Goal: Task Accomplishment & Management: Manage account settings

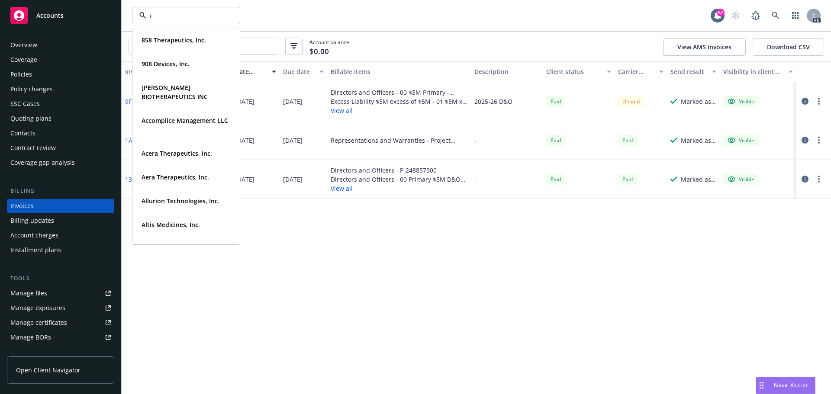
type input "ca"
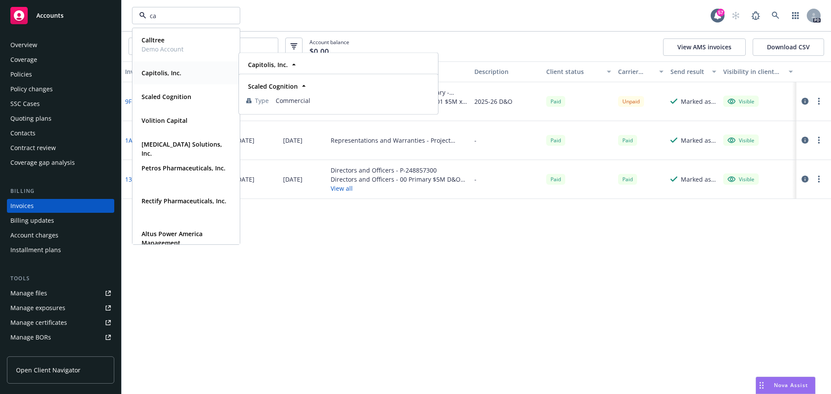
click at [181, 77] on div "Capitolis, Inc." at bounding box center [160, 73] width 45 height 13
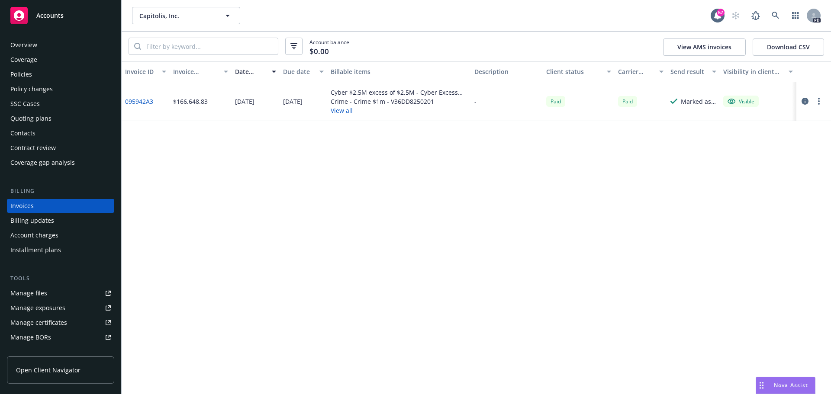
click at [39, 45] on div "Overview" at bounding box center [60, 45] width 100 height 14
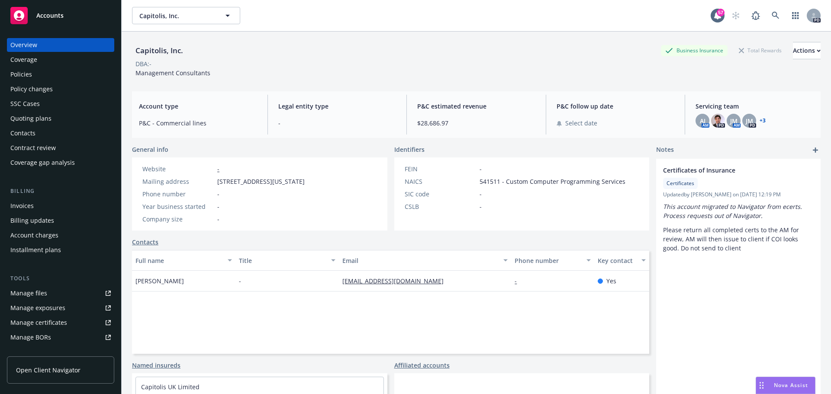
click at [736, 122] on div "AJ AM PD JM AM JM PD + 3" at bounding box center [754, 121] width 118 height 14
click at [730, 124] on span "JM" at bounding box center [733, 120] width 7 height 9
click at [759, 123] on link "+ 3" at bounding box center [762, 120] width 6 height 5
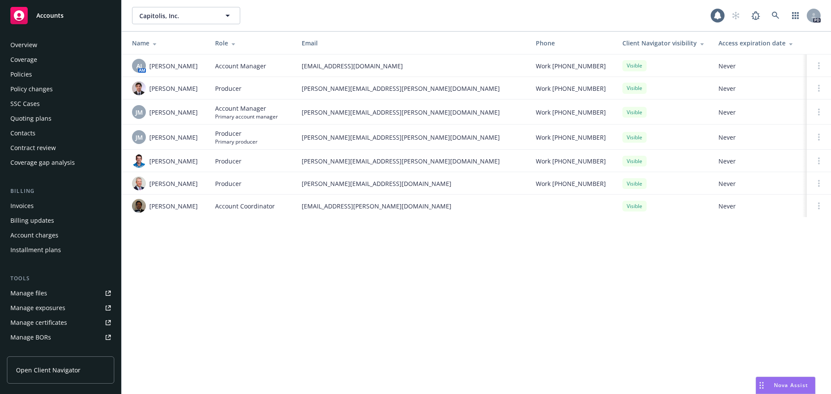
scroll to position [155, 0]
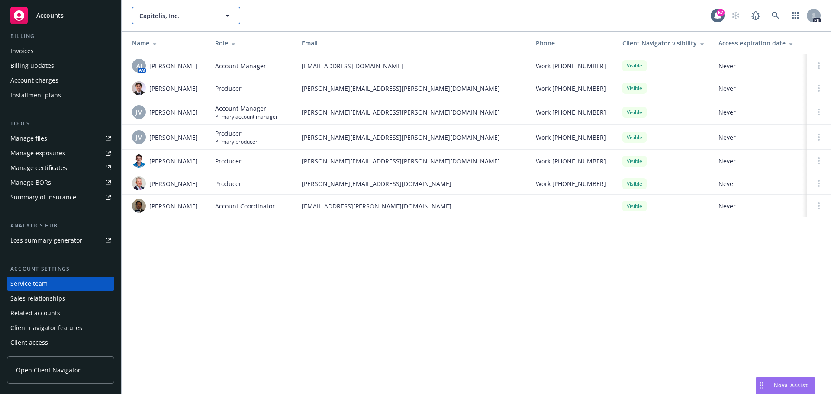
click at [161, 19] on span "Capitolis, Inc." at bounding box center [176, 15] width 75 height 9
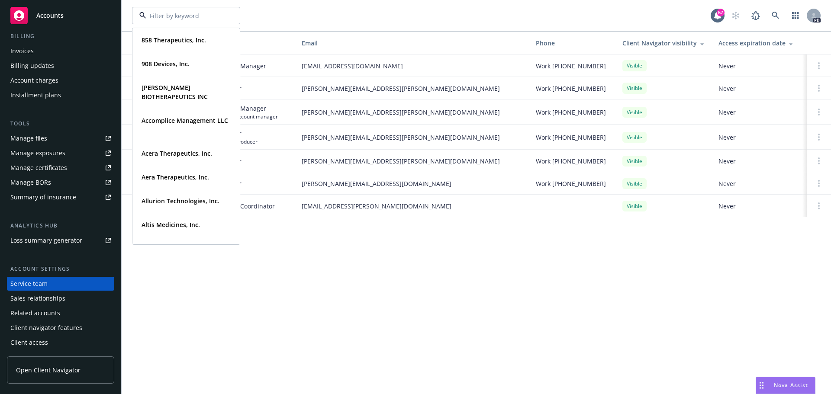
click at [170, 13] on input at bounding box center [184, 15] width 76 height 9
type input "mem"
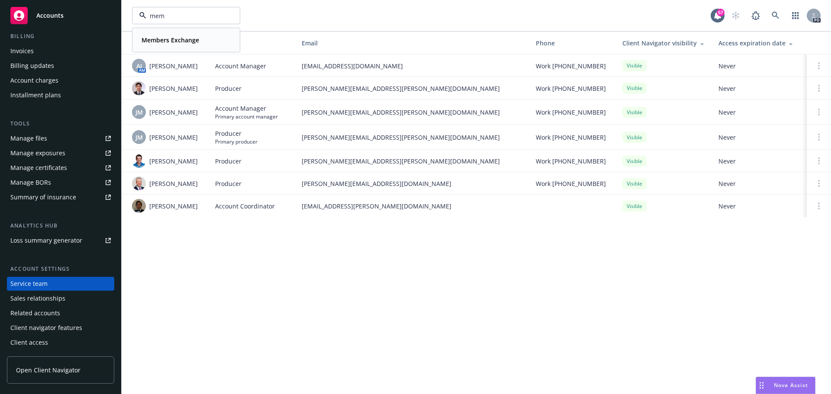
click at [167, 44] on span "Members Exchange" at bounding box center [170, 39] width 58 height 9
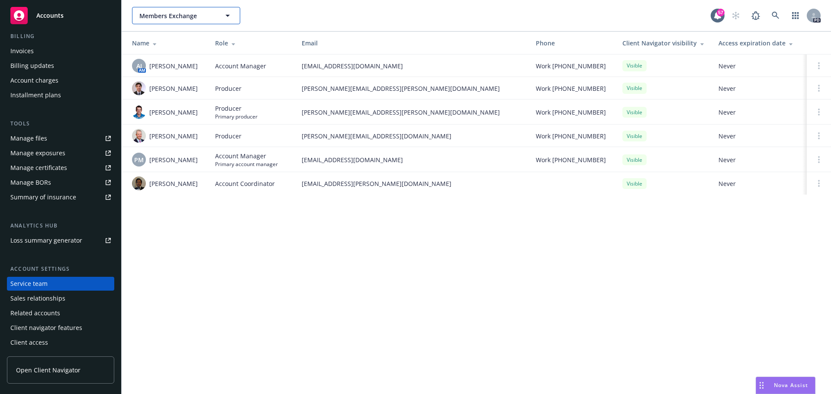
click at [220, 16] on button "Members Exchange" at bounding box center [186, 15] width 108 height 17
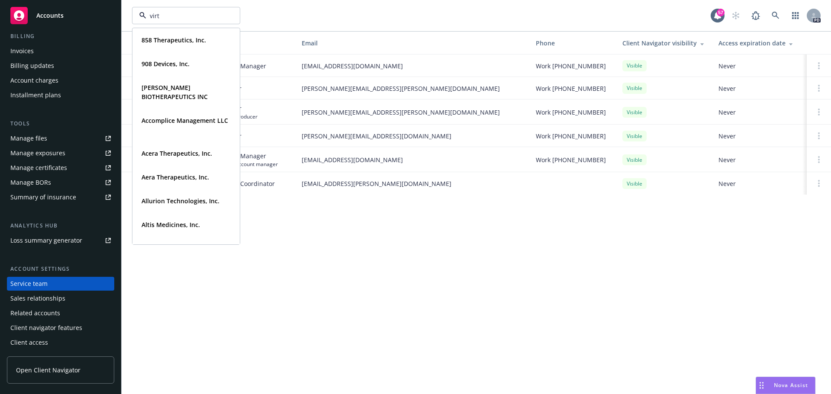
type input "virtu"
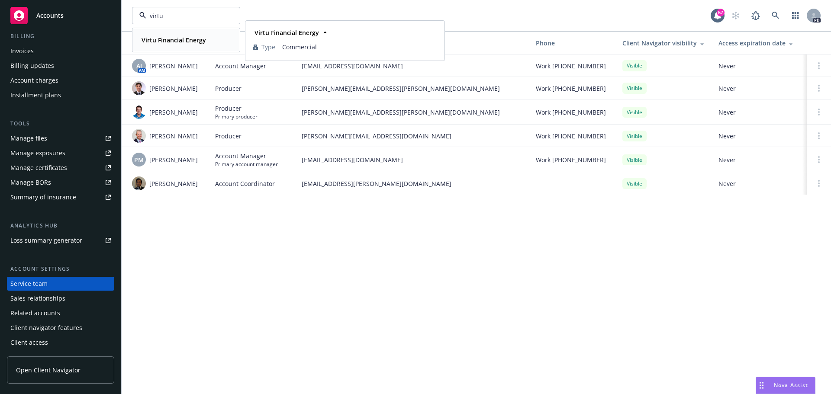
click at [203, 36] on strong "Virtu Financial Energy" at bounding box center [173, 40] width 64 height 8
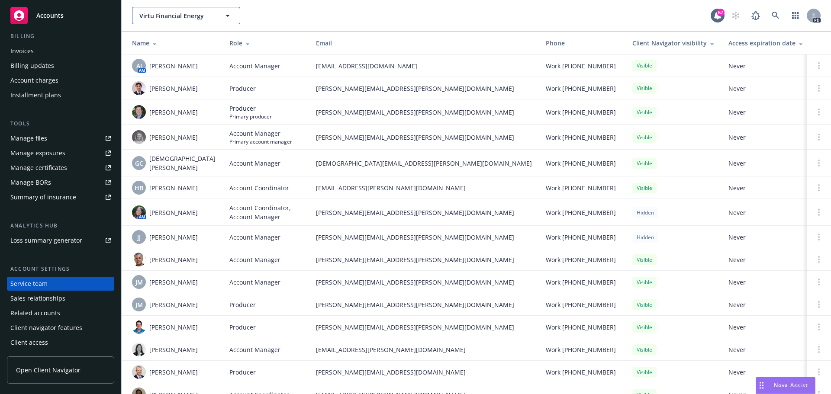
click at [173, 22] on button "Virtu Financial Energy" at bounding box center [186, 15] width 108 height 17
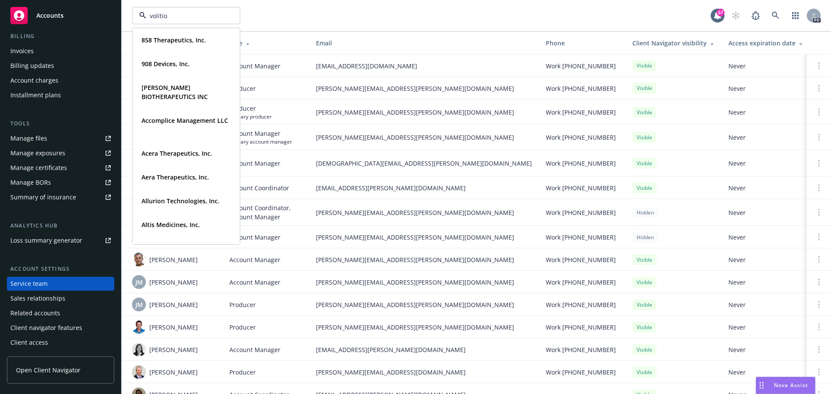
type input "volition"
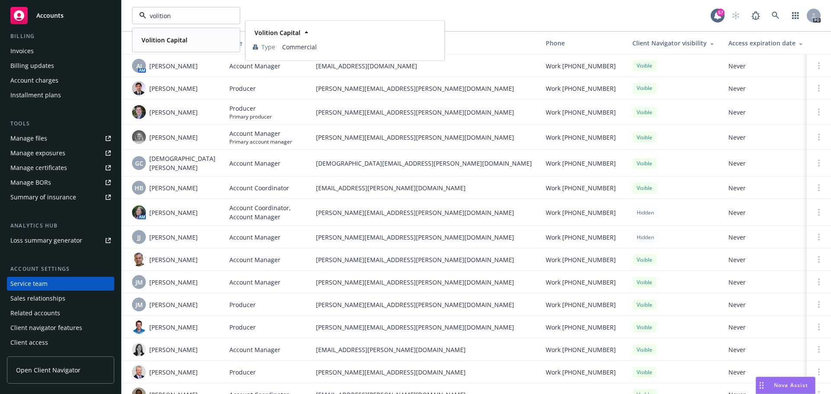
click at [173, 40] on strong "Volition Capital" at bounding box center [164, 40] width 46 height 8
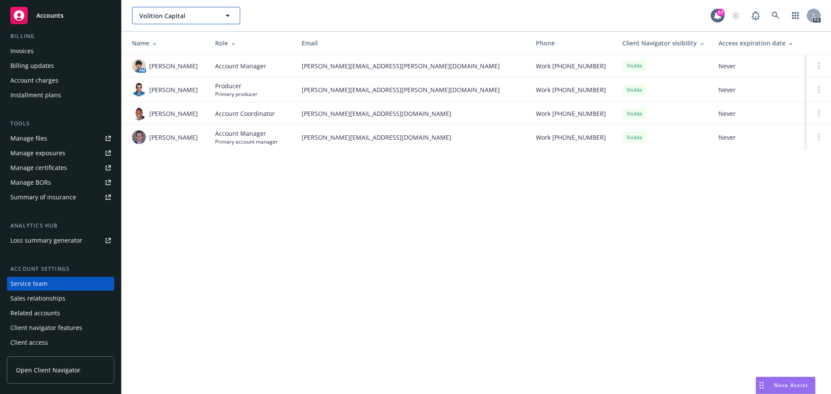
click at [175, 16] on span "Volition Capital" at bounding box center [176, 15] width 75 height 9
type input "q"
type input "cru"
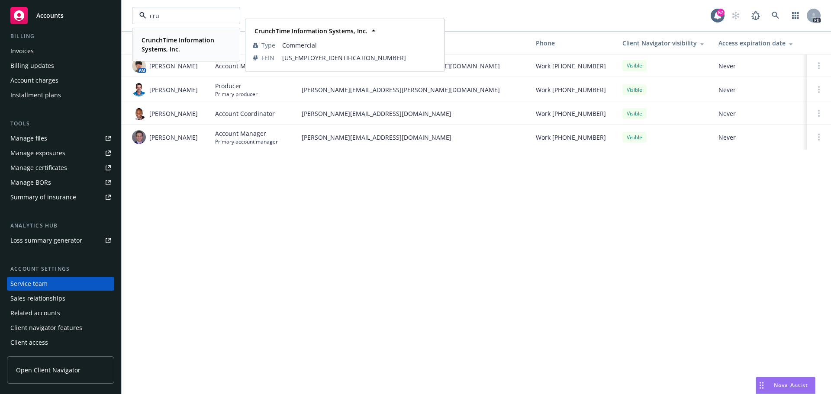
click at [177, 42] on strong "CrunchTime Information Systems, Inc." at bounding box center [177, 44] width 73 height 17
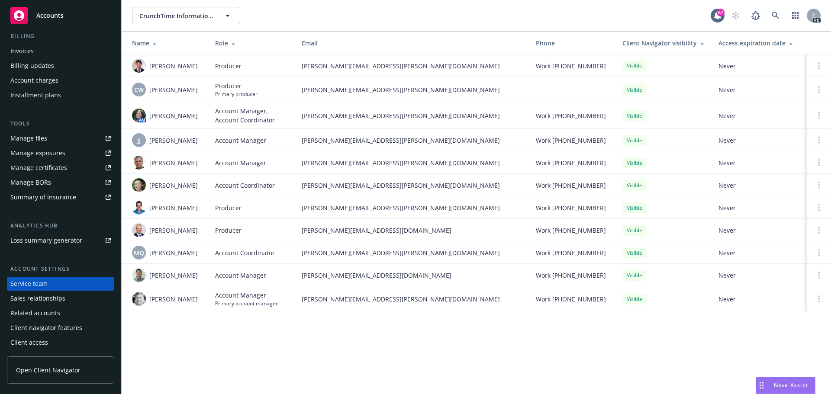
click at [373, 23] on div "CrunchTime Information Systems, Inc. CrunchTime Information Systems, Inc. Crunc…" at bounding box center [421, 15] width 578 height 17
click at [200, 20] on span "CrunchTime Information Systems, Inc." at bounding box center [176, 15] width 75 height 9
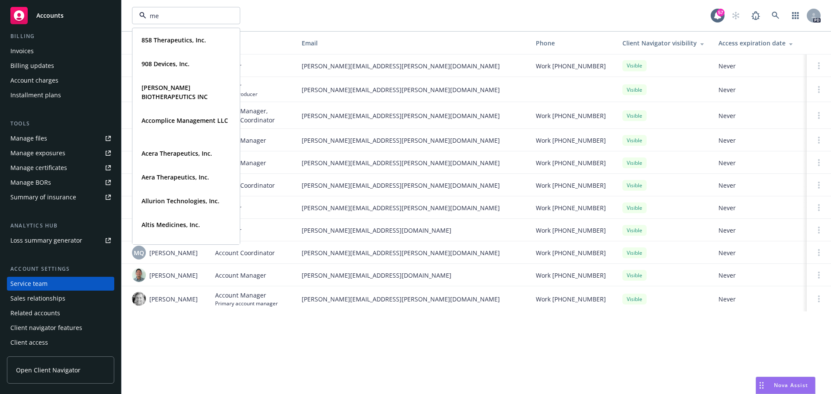
type input "mem"
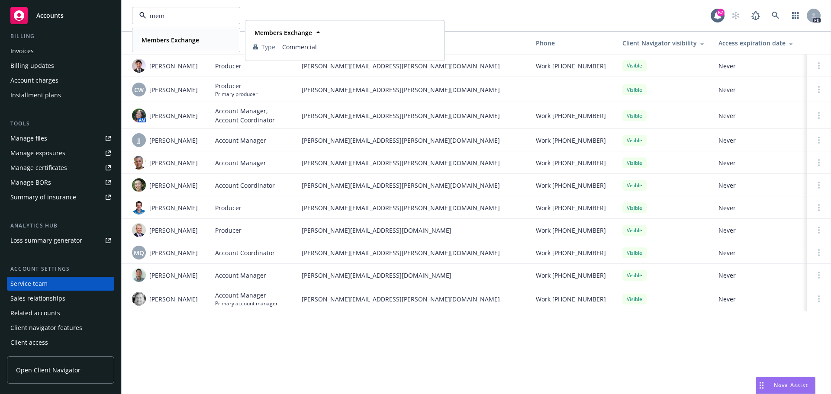
click at [196, 38] on strong "Members Exchange" at bounding box center [170, 40] width 58 height 8
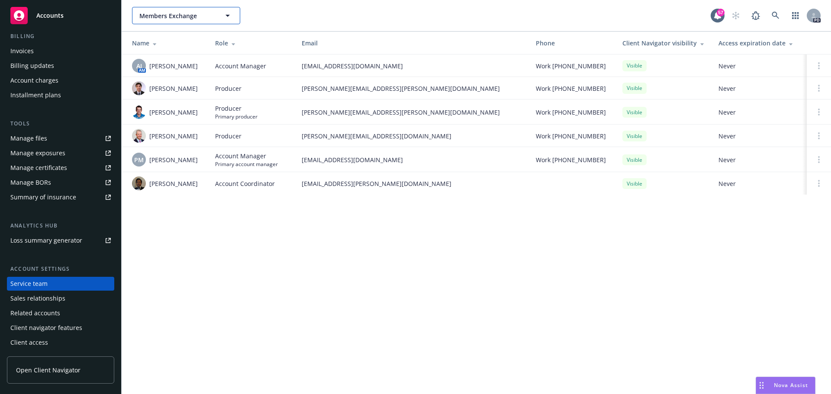
click at [165, 16] on span "Members Exchange" at bounding box center [176, 15] width 75 height 9
type input "ca"
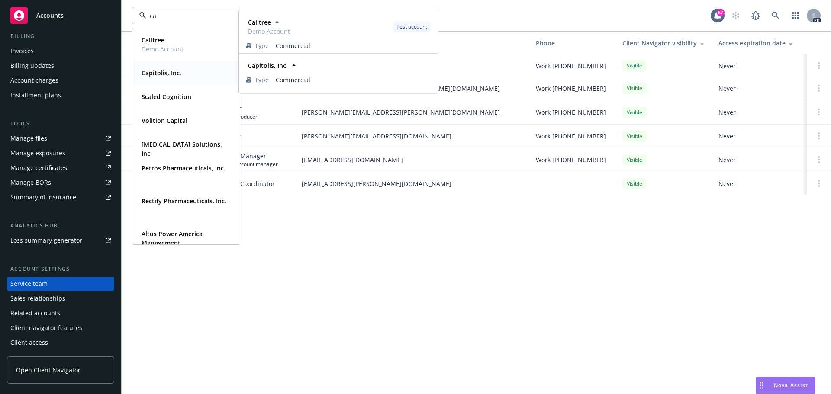
click at [180, 73] on strong "Capitolis, Inc." at bounding box center [161, 73] width 40 height 8
